Goal: Obtain resource: Obtain resource

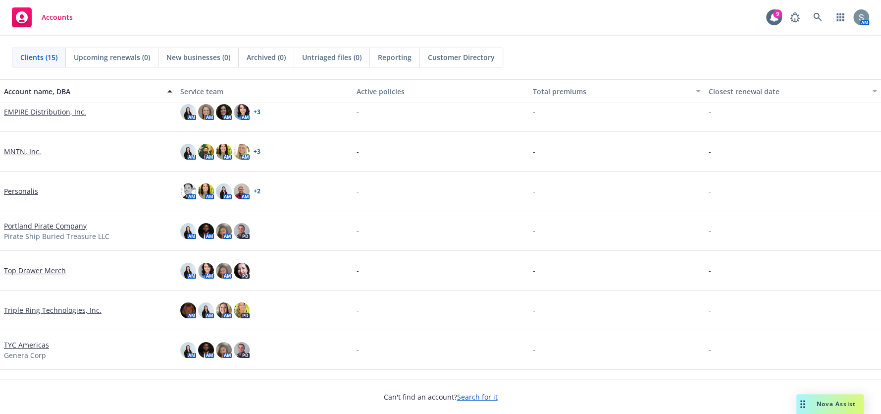
scroll to position [120, 0]
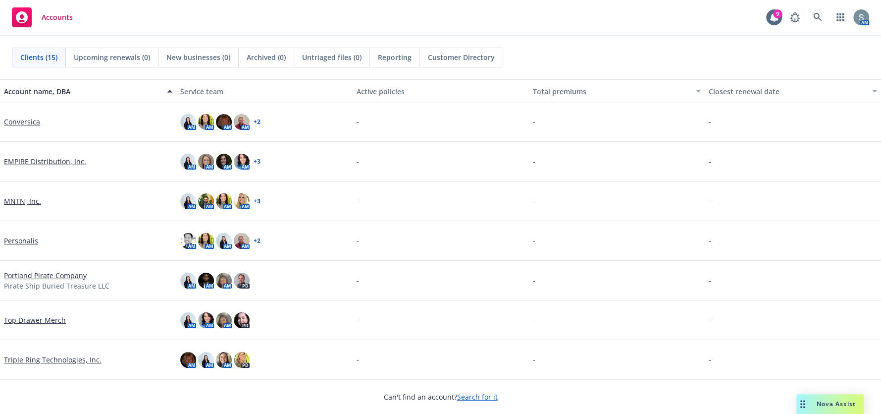
click at [822, 399] on span "Nova Assist" at bounding box center [836, 403] width 39 height 8
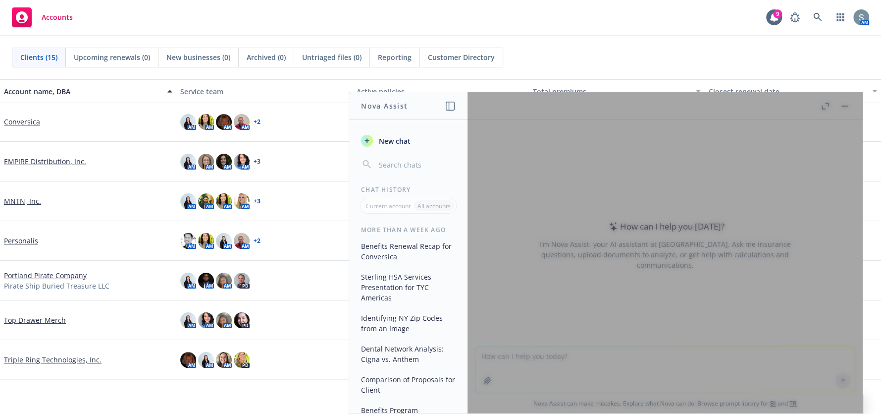
click at [673, 341] on div at bounding box center [665, 252] width 395 height 321
click at [613, 368] on div at bounding box center [665, 252] width 395 height 321
click at [531, 208] on div at bounding box center [665, 252] width 395 height 321
click at [393, 144] on span "New chat" at bounding box center [394, 141] width 34 height 10
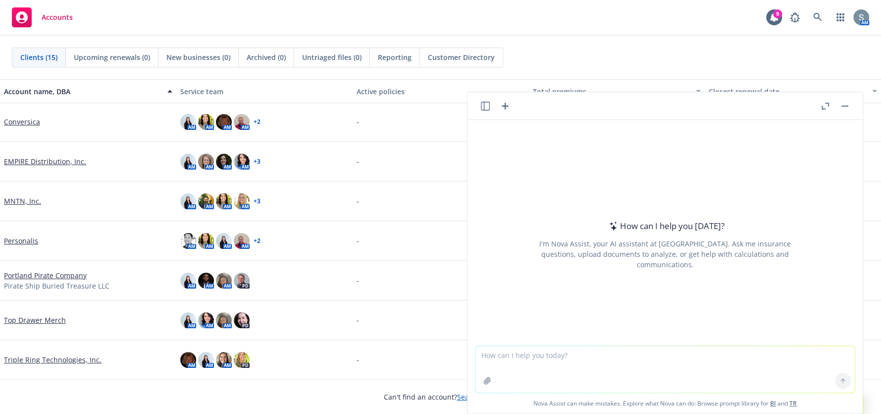
click at [567, 356] on textarea at bounding box center [666, 369] width 380 height 47
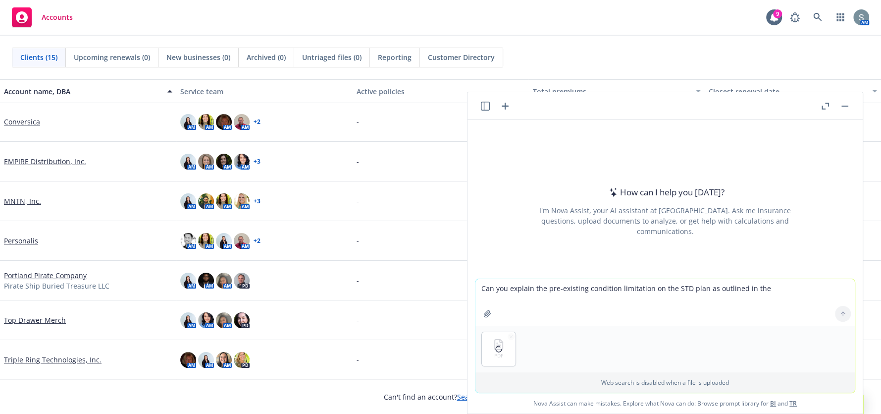
click at [759, 289] on textarea "Can you explain the pre-existing condition limitation on the STD plan as outlin…" at bounding box center [666, 302] width 380 height 47
type textarea "Can you explain the pre-existing condition limitation on the STD plan as outlin…"
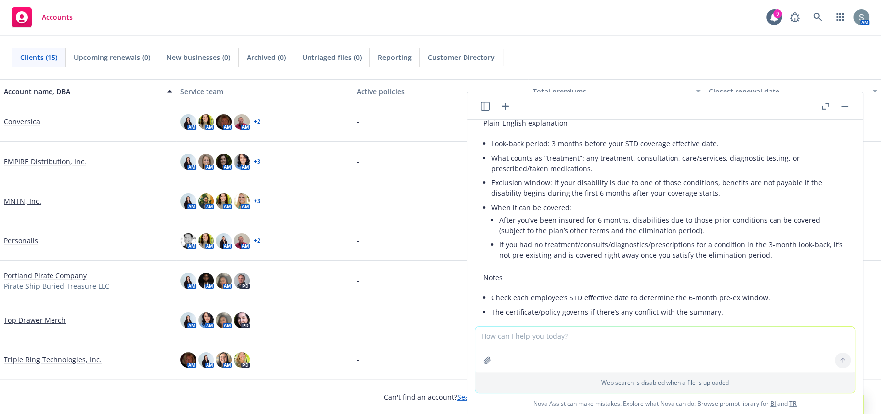
scroll to position [161, 0]
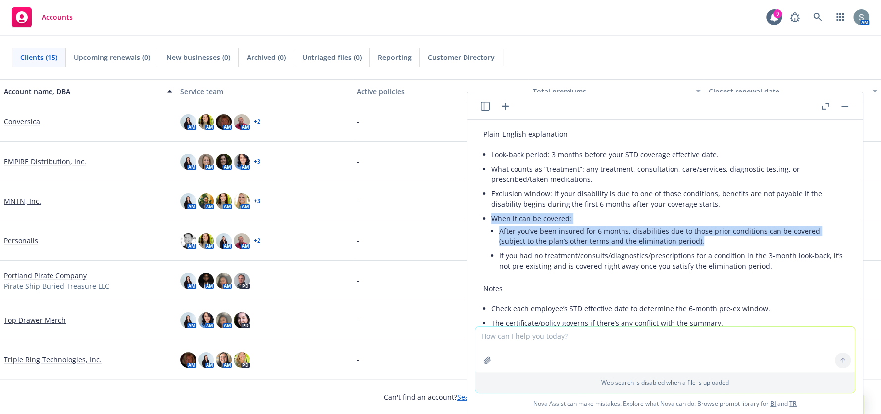
drag, startPoint x: 713, startPoint y: 241, endPoint x: 479, endPoint y: 217, distance: 236.1
click at [479, 217] on div "Here’s the language from the summary: “Your plan is subject to a pre-existing c…" at bounding box center [666, 194] width 380 height 316
copy li "When it can be covered: After you’ve been insured for 6 months, disabilities du…"
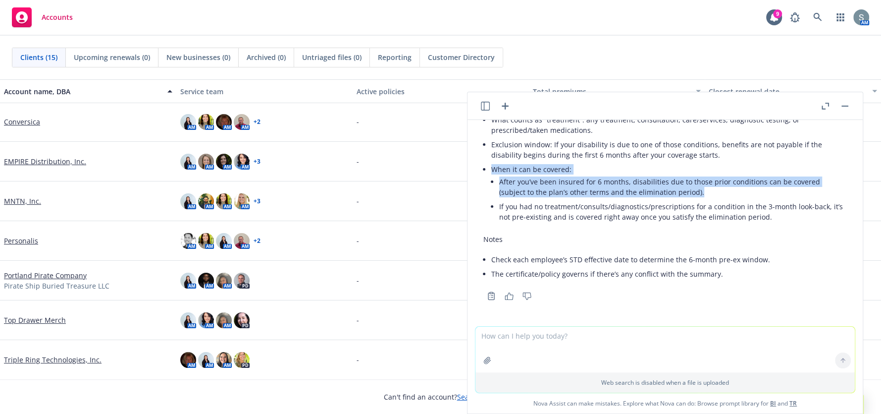
scroll to position [12, 0]
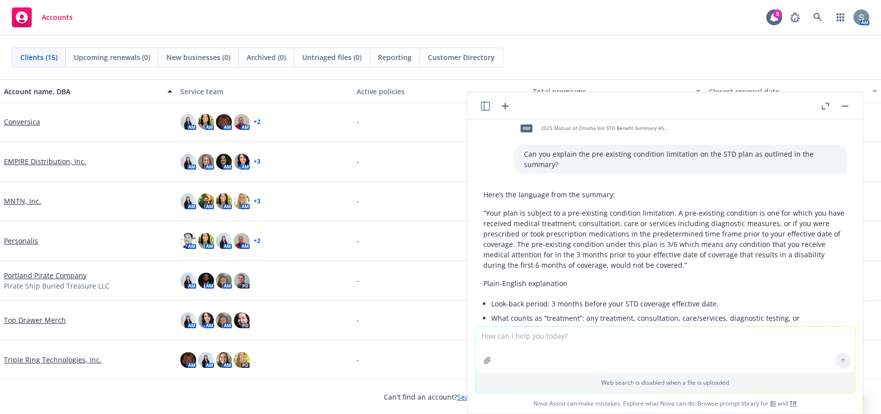
click at [846, 101] on button "button" at bounding box center [845, 106] width 12 height 12
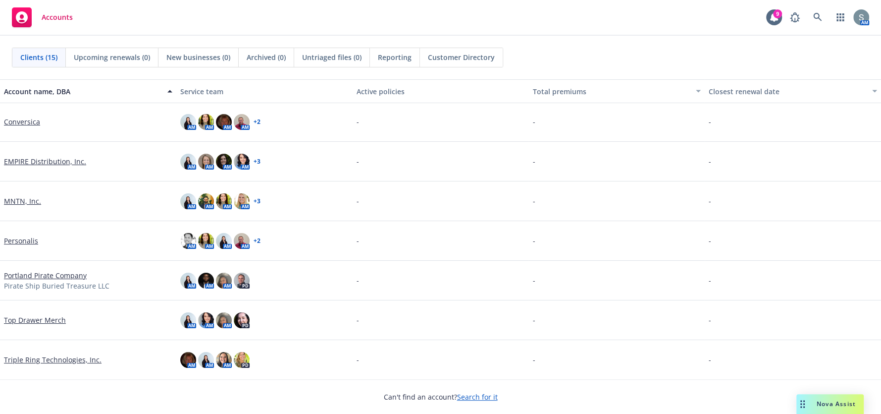
click at [28, 123] on link "Conversica" at bounding box center [22, 121] width 36 height 10
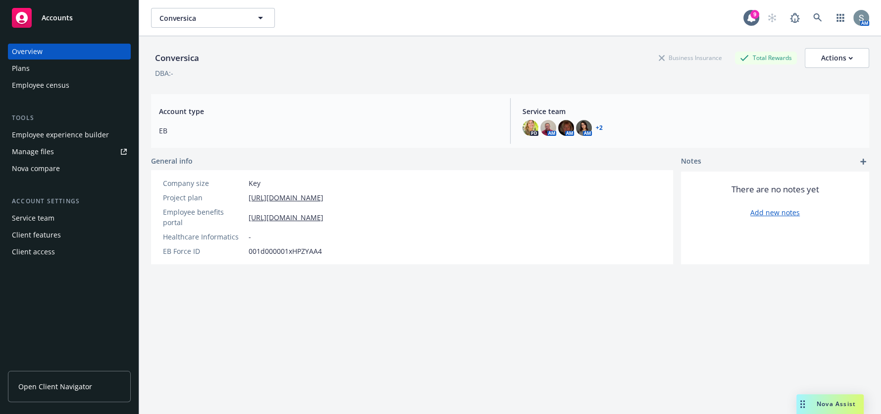
click at [54, 154] on link "Manage files" at bounding box center [69, 152] width 123 height 16
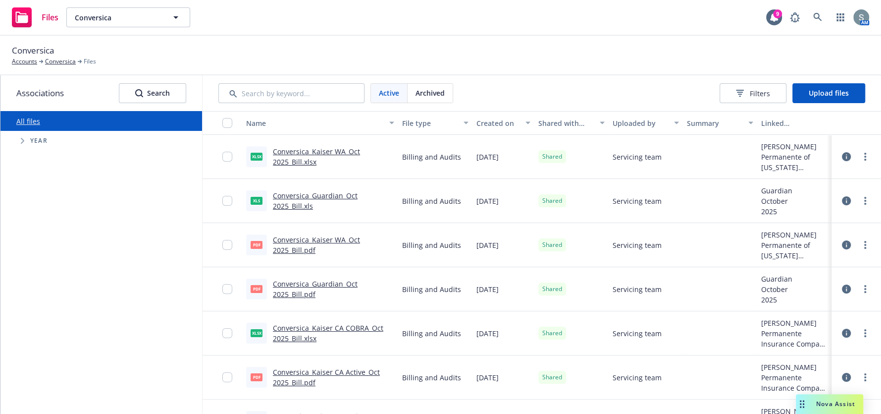
click at [291, 243] on link "Conversica_Kaiser WA_Oct 2025_Bill.pdf" at bounding box center [316, 245] width 87 height 20
